Goal: Task Accomplishment & Management: Complete application form

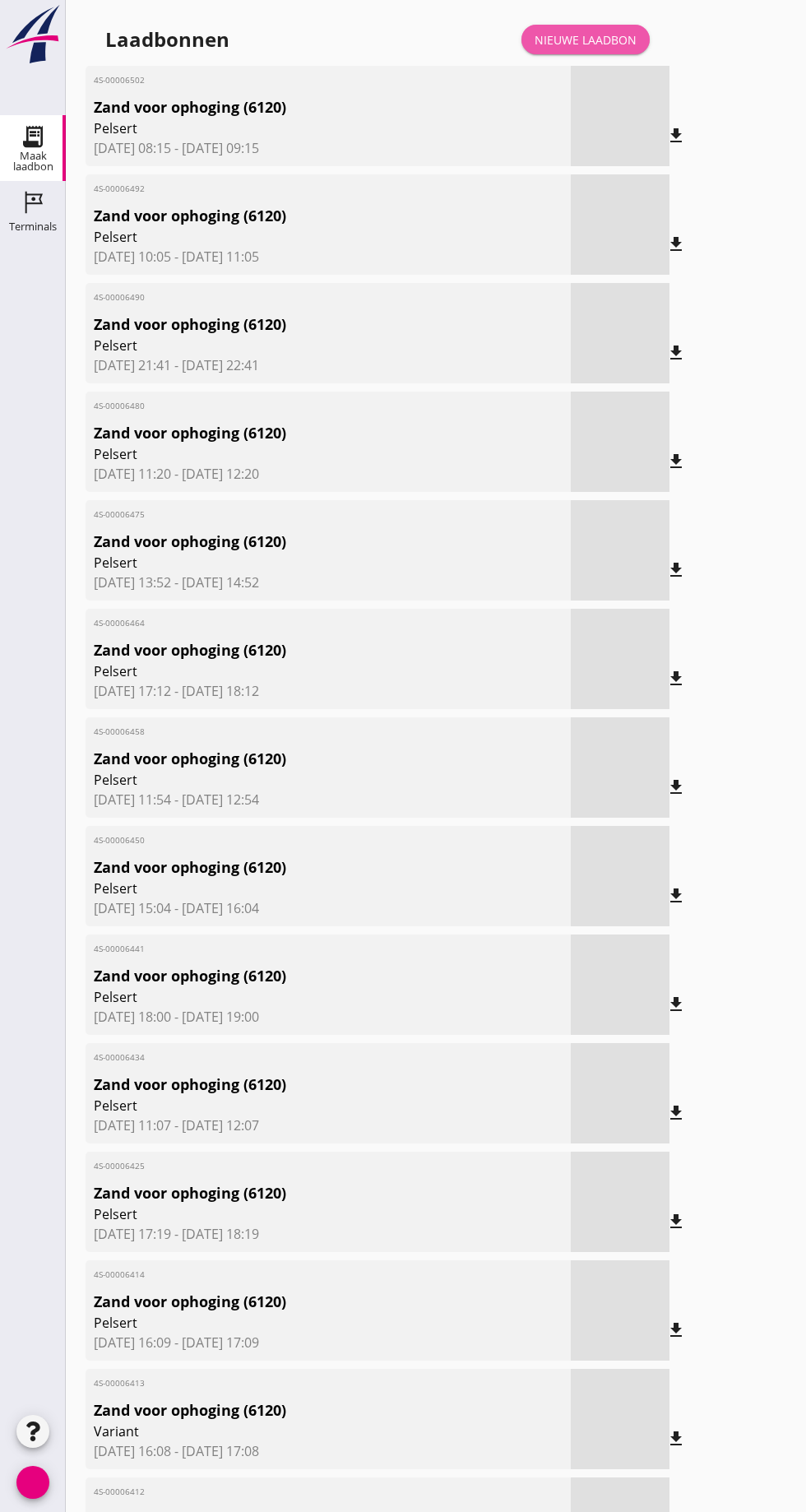
click at [606, 34] on font "Nieuwe laadbon" at bounding box center [586, 40] width 102 height 16
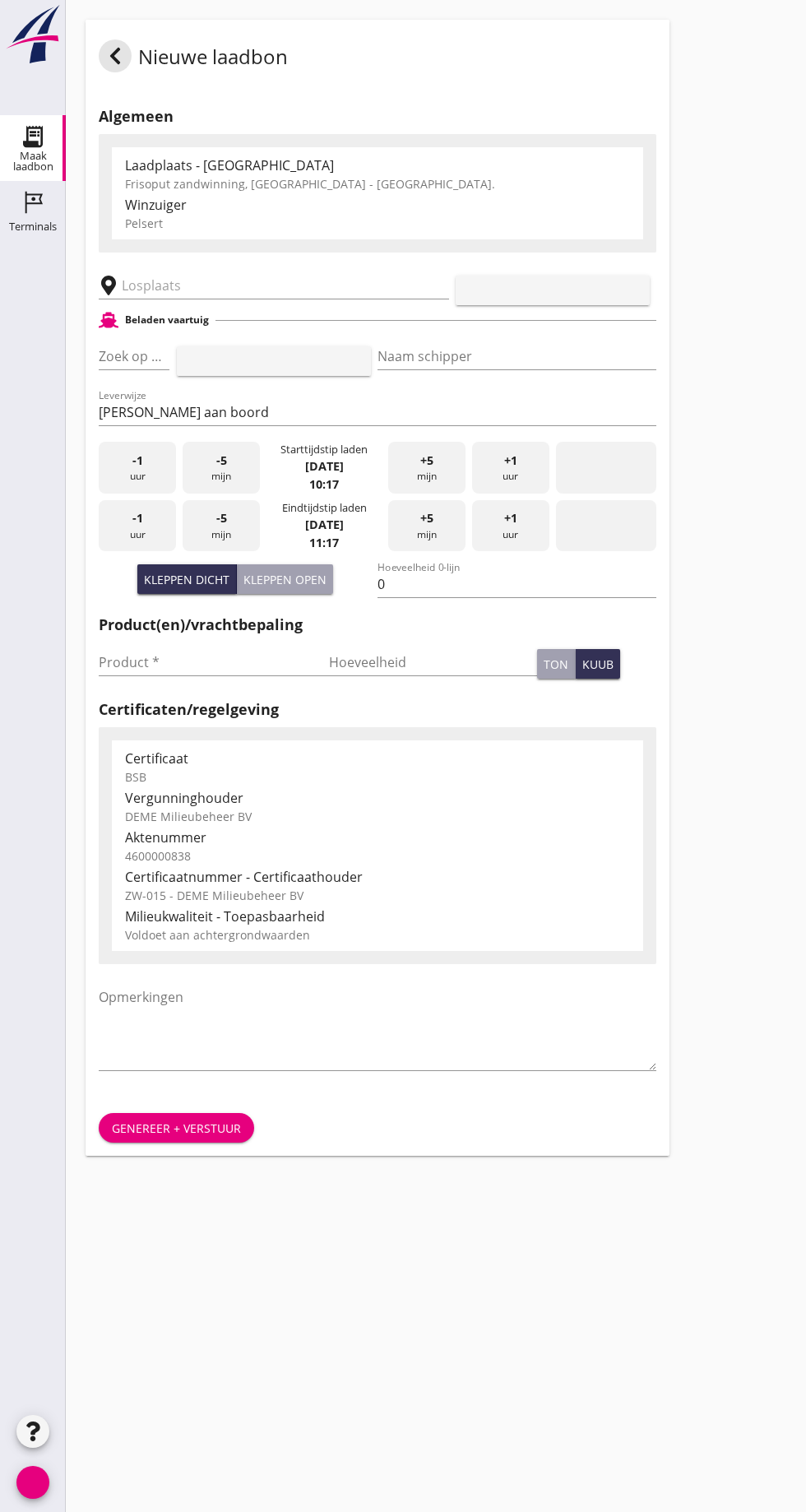
click at [193, 292] on input "text" at bounding box center [262, 286] width 281 height 26
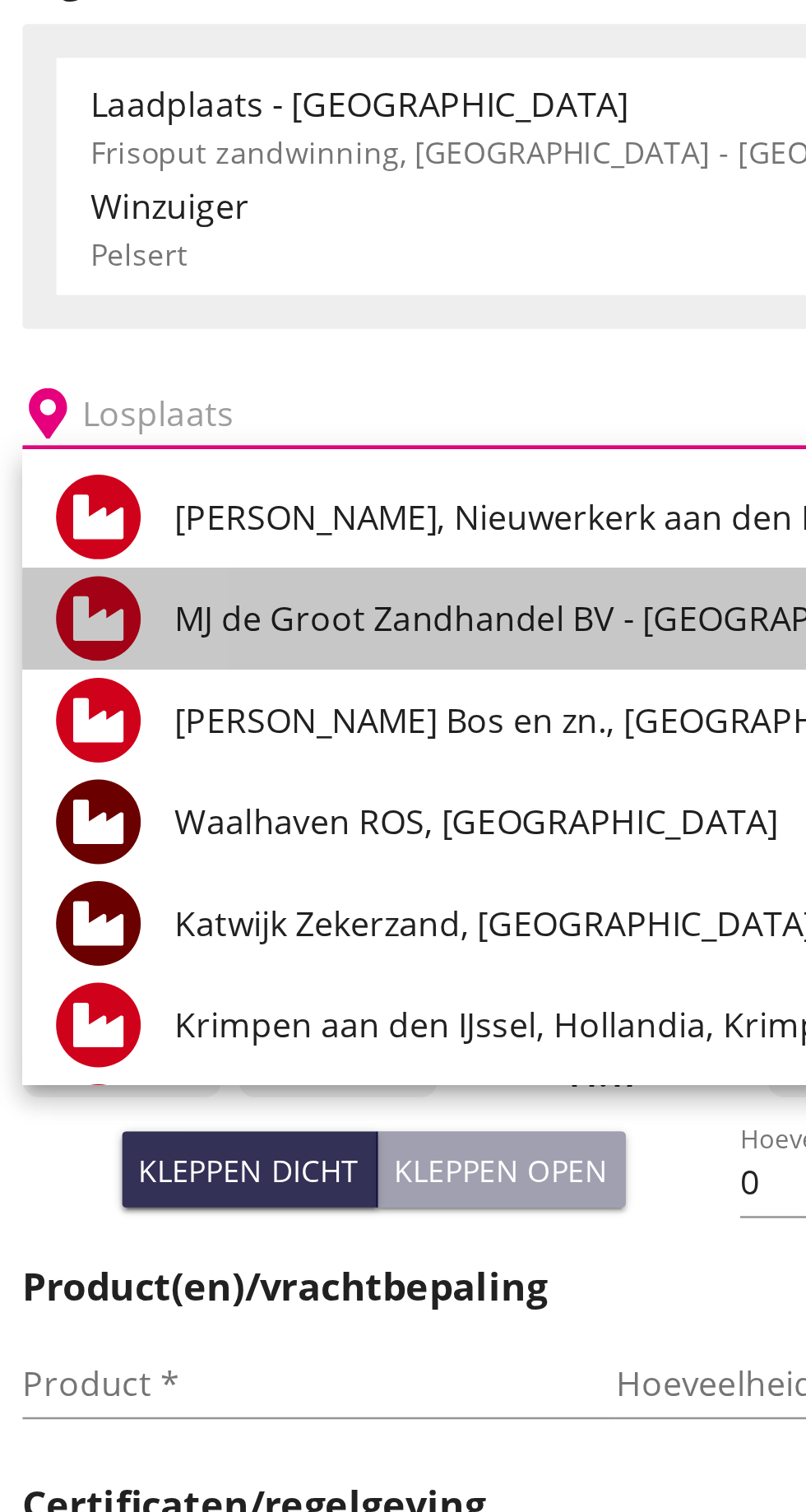
click at [278, 359] on font "MJ de Groot Zandhandel BV - [GEOGRAPHIC_DATA], [GEOGRAPHIC_DATA]" at bounding box center [383, 365] width 449 height 18
type input "[PERSON_NAME] Zandhandel B.V. - Spaansepolder, [GEOGRAPHIC_DATA]"
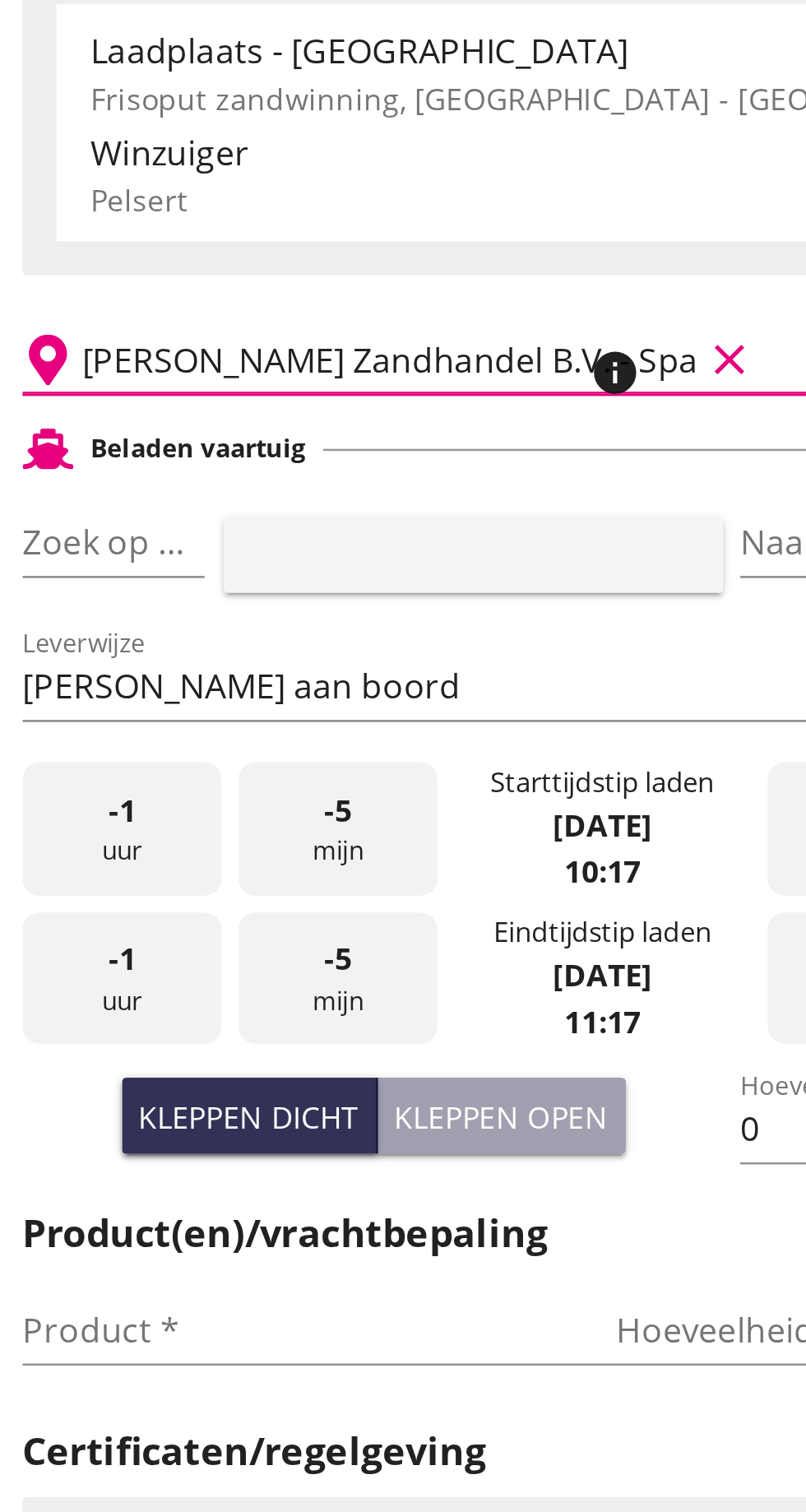
click at [121, 354] on input "Zoek op (scheeps)naam" at bounding box center [111, 356] width 24 height 26
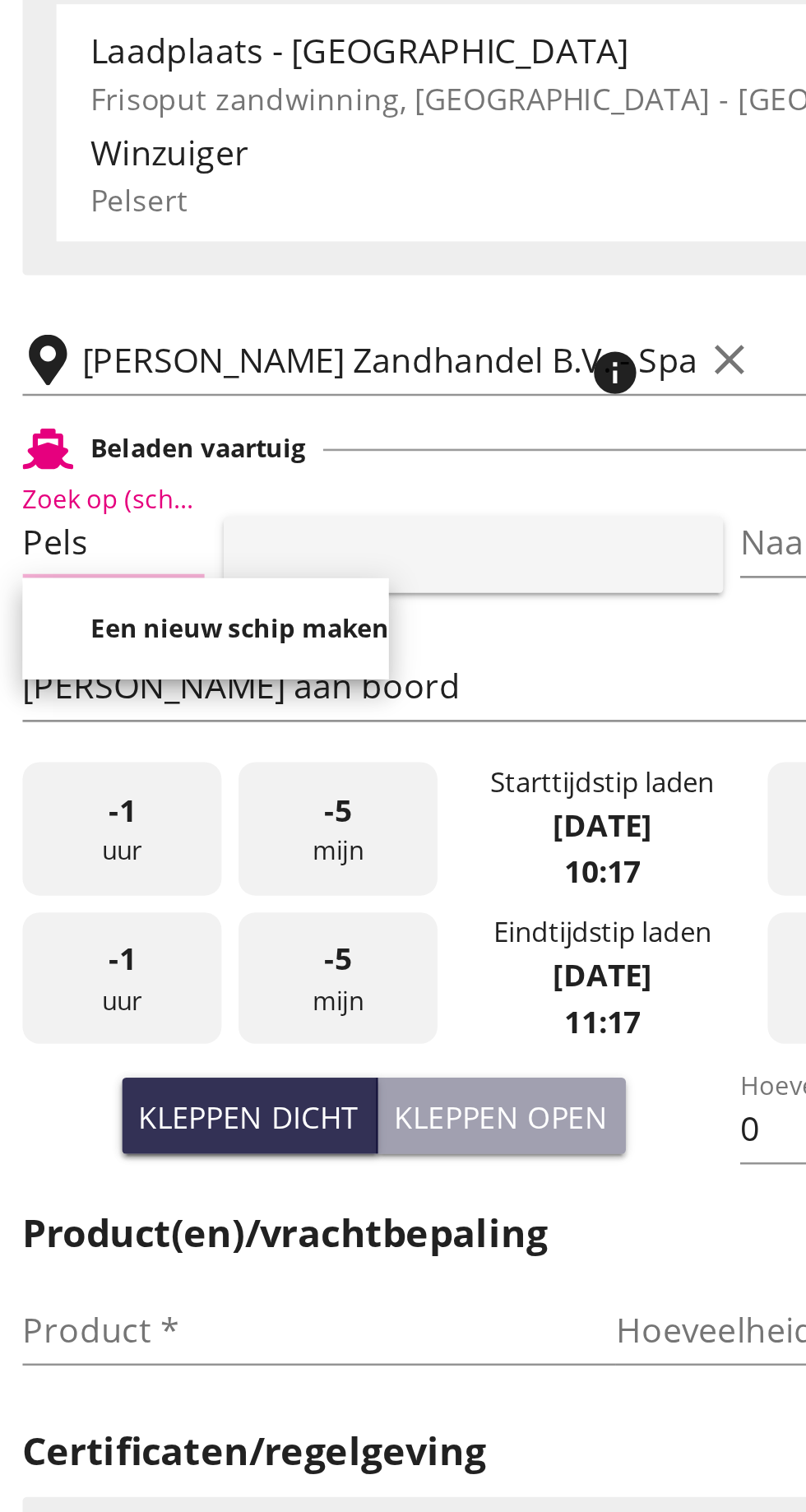
scroll to position [0, 8]
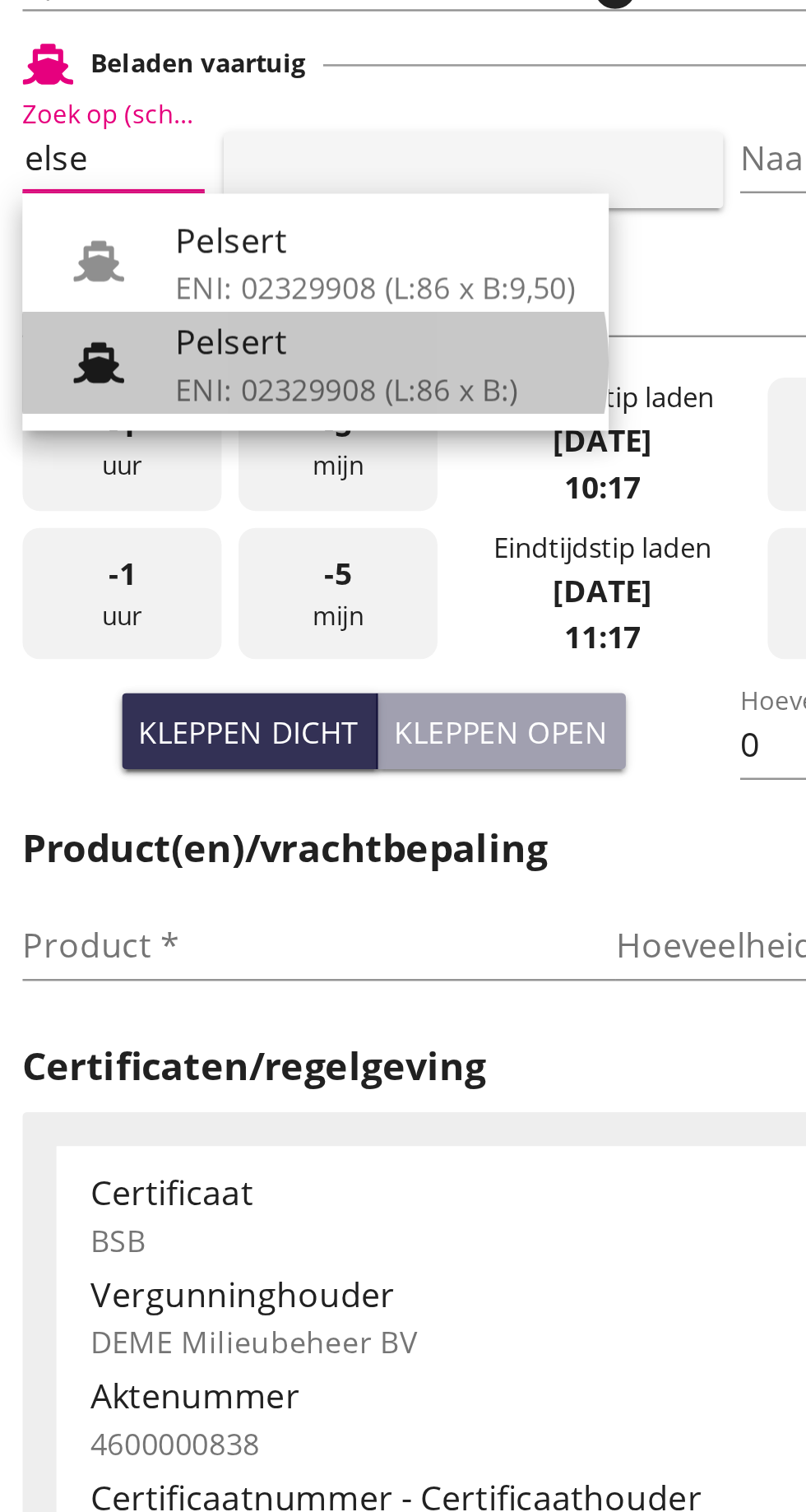
click at [214, 435] on div "Pelsert" at bounding box center [235, 427] width 155 height 20
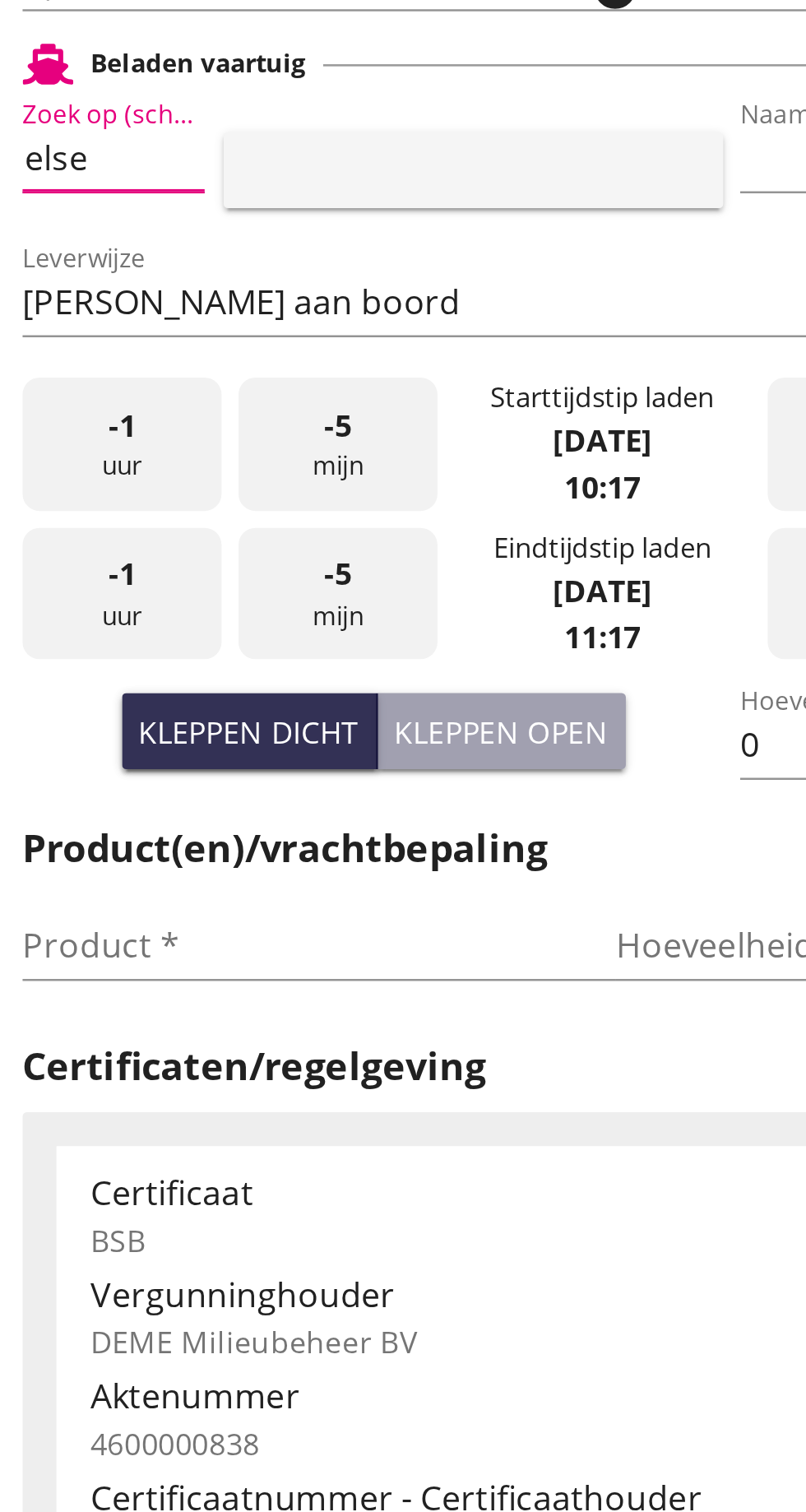
type input "Pelsert"
type input "[PERSON_NAME]"
type input "1087"
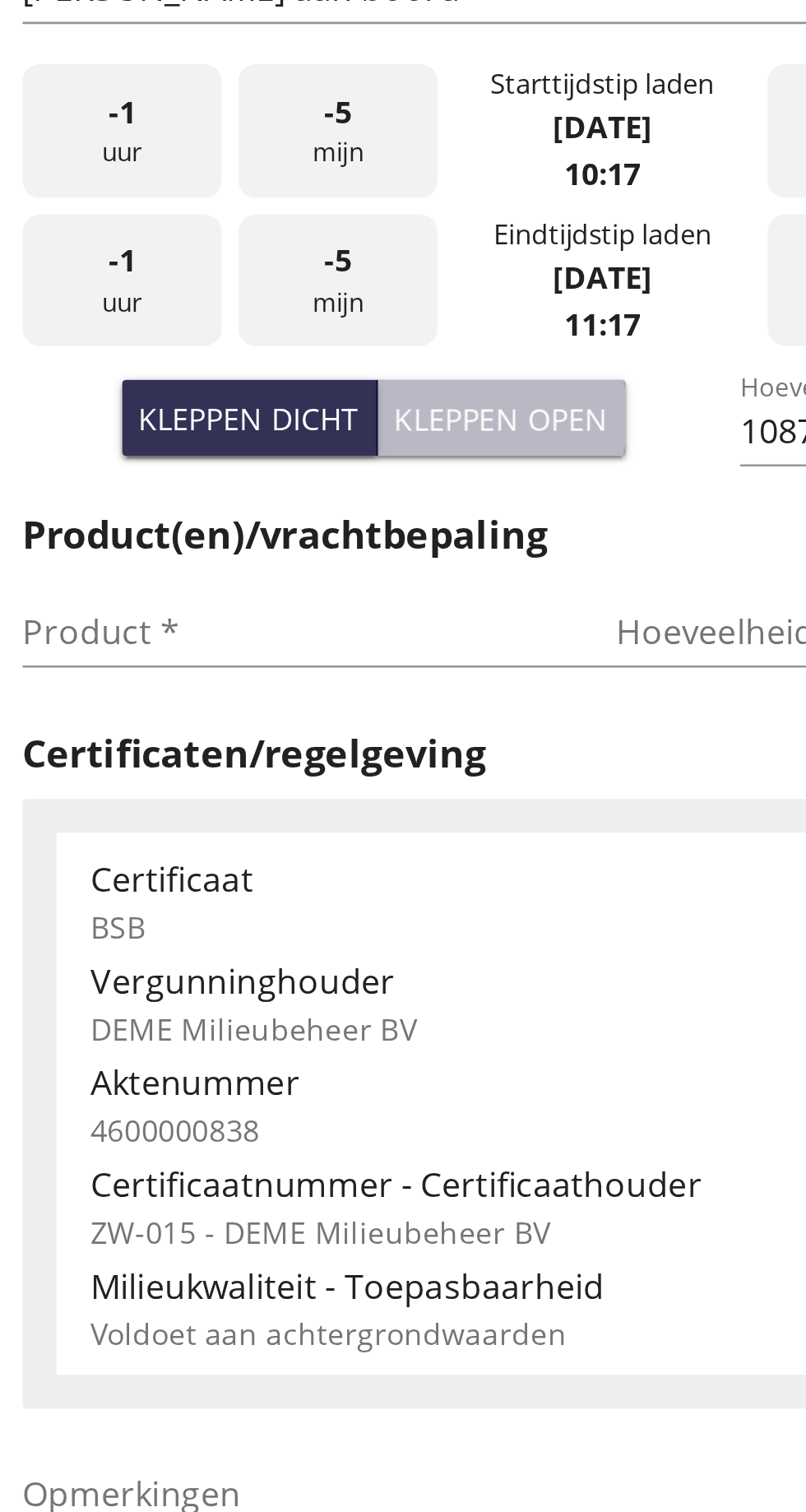
type input "Pelsert"
click at [292, 583] on font "Kleppen open" at bounding box center [285, 580] width 83 height 16
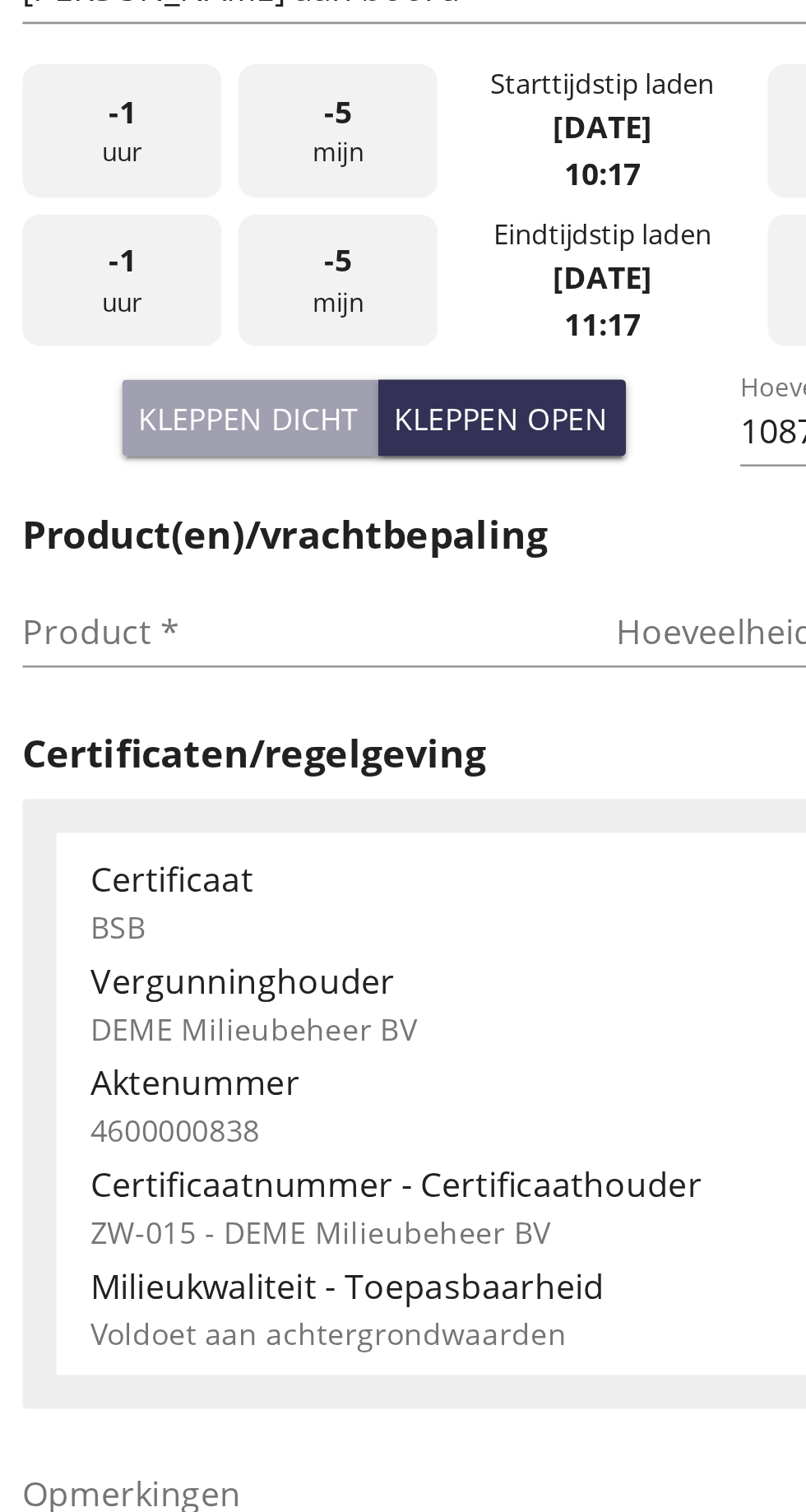
type input "725"
click at [134, 665] on input "Product *" at bounding box center [202, 662] width 207 height 26
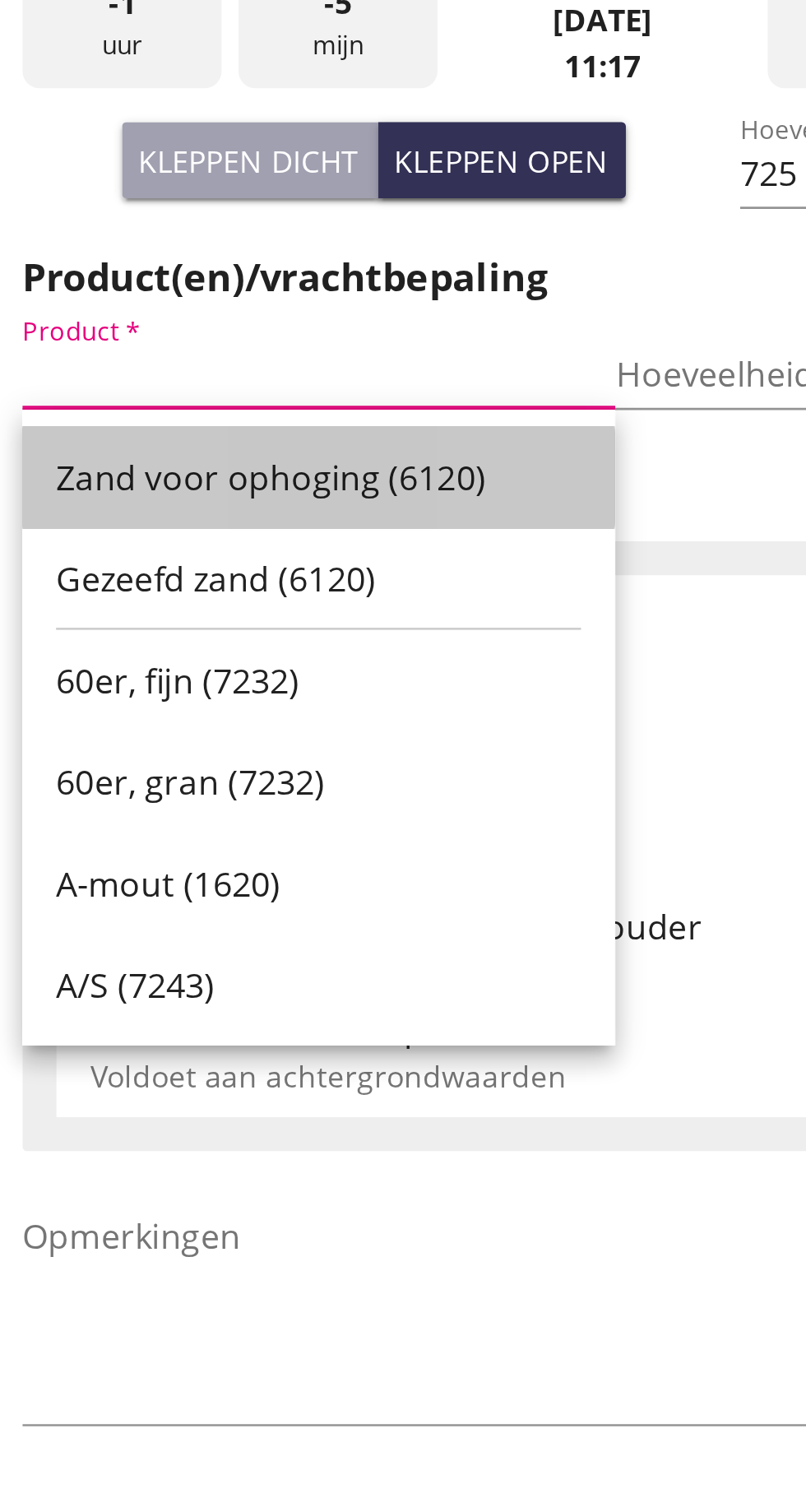
click at [207, 700] on font "Zand voor ophoging (6120)" at bounding box center [195, 702] width 167 height 18
type input "Zand voor ophoging (6120)"
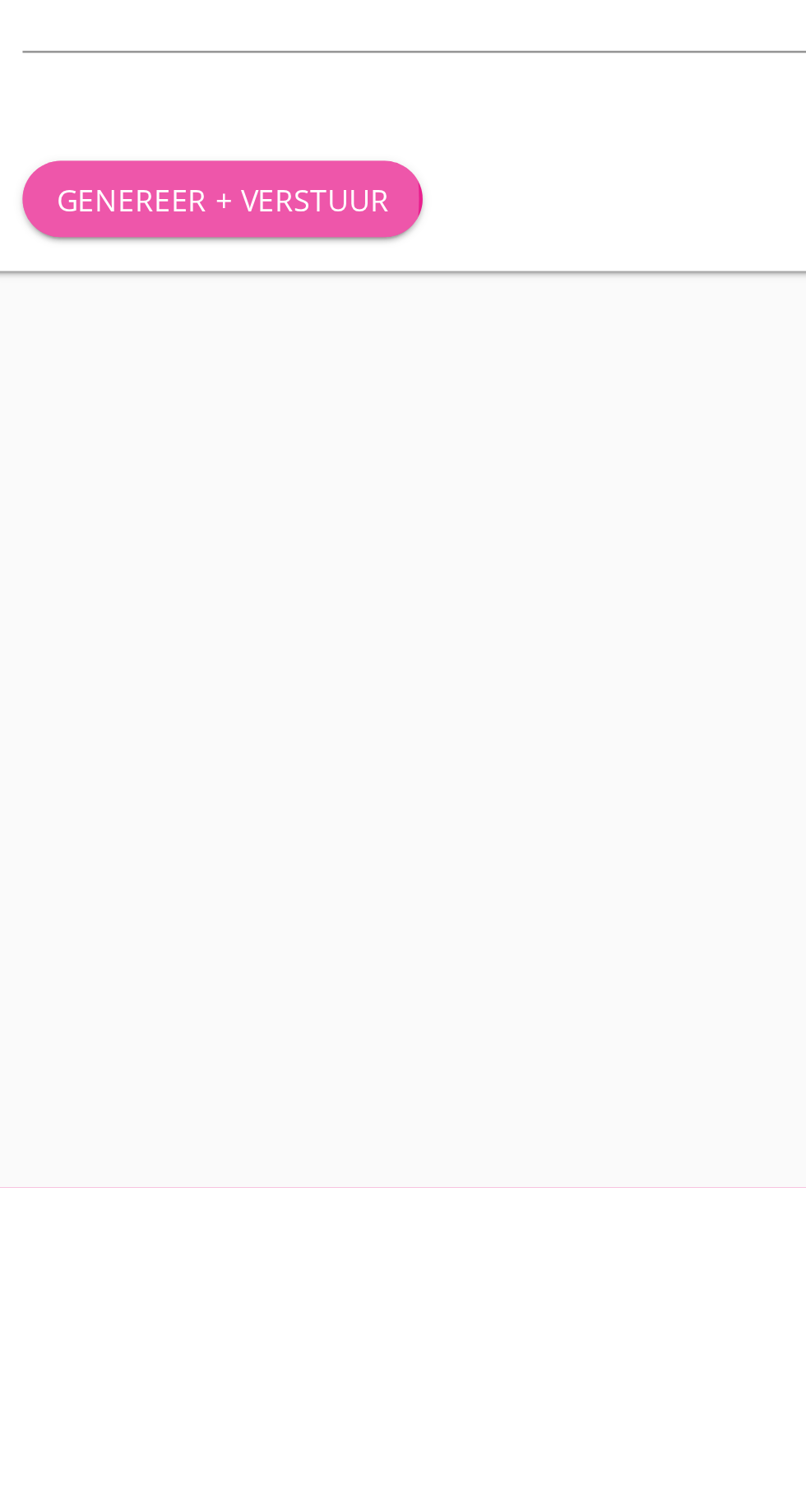
click at [171, 1127] on font "Genereer + verstuur" at bounding box center [176, 1128] width 129 height 16
